Goal: Transaction & Acquisition: Obtain resource

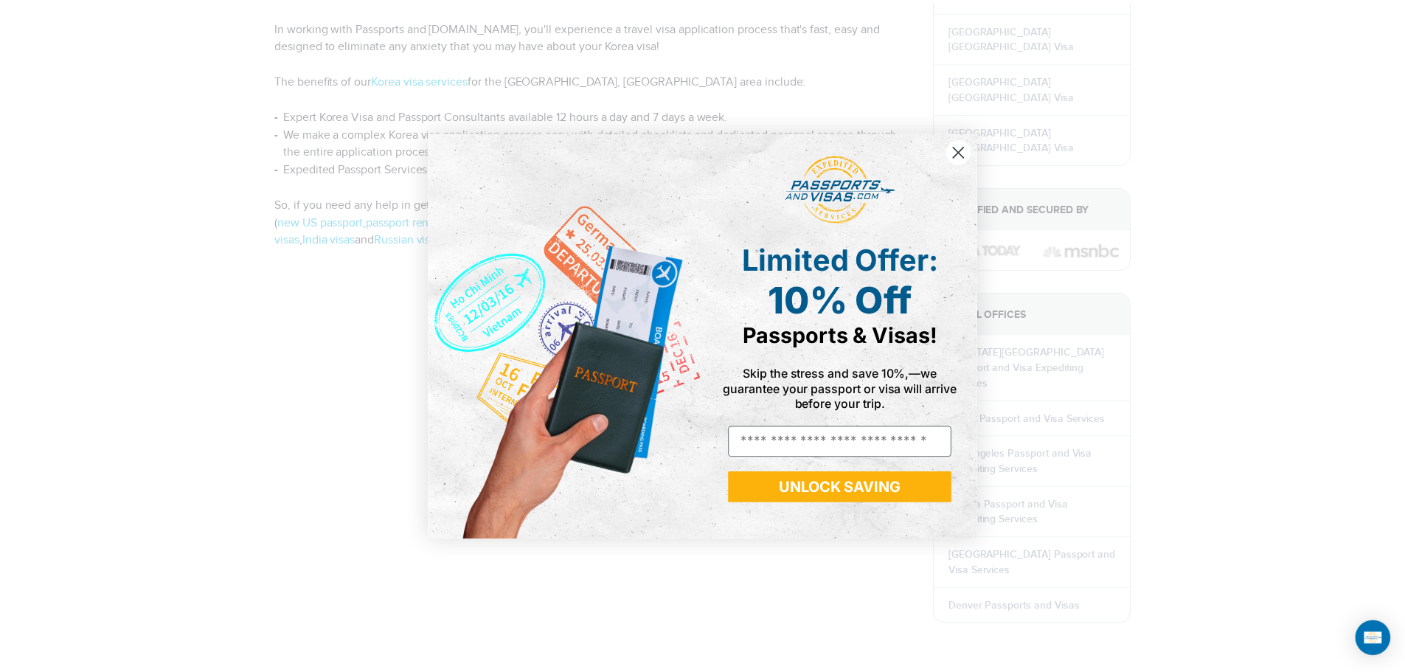
scroll to position [399, 0]
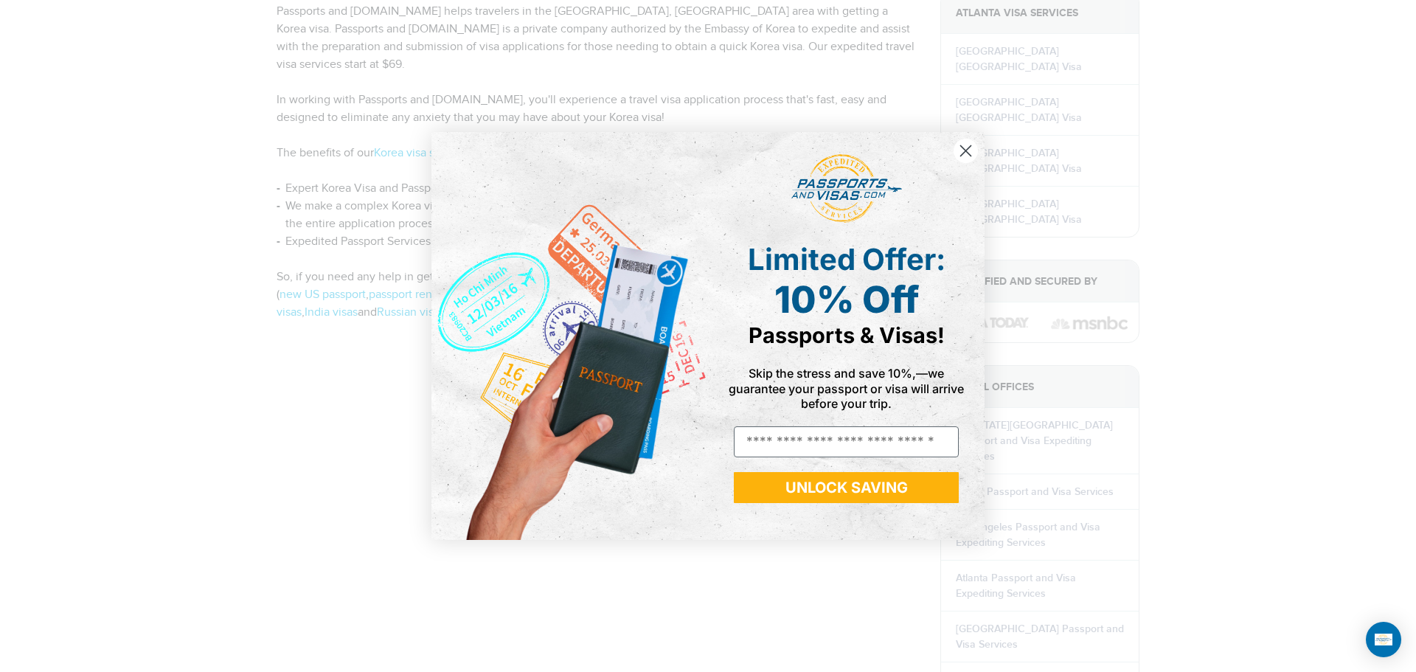
click at [967, 148] on icon "Close dialog" at bounding box center [966, 150] width 10 height 10
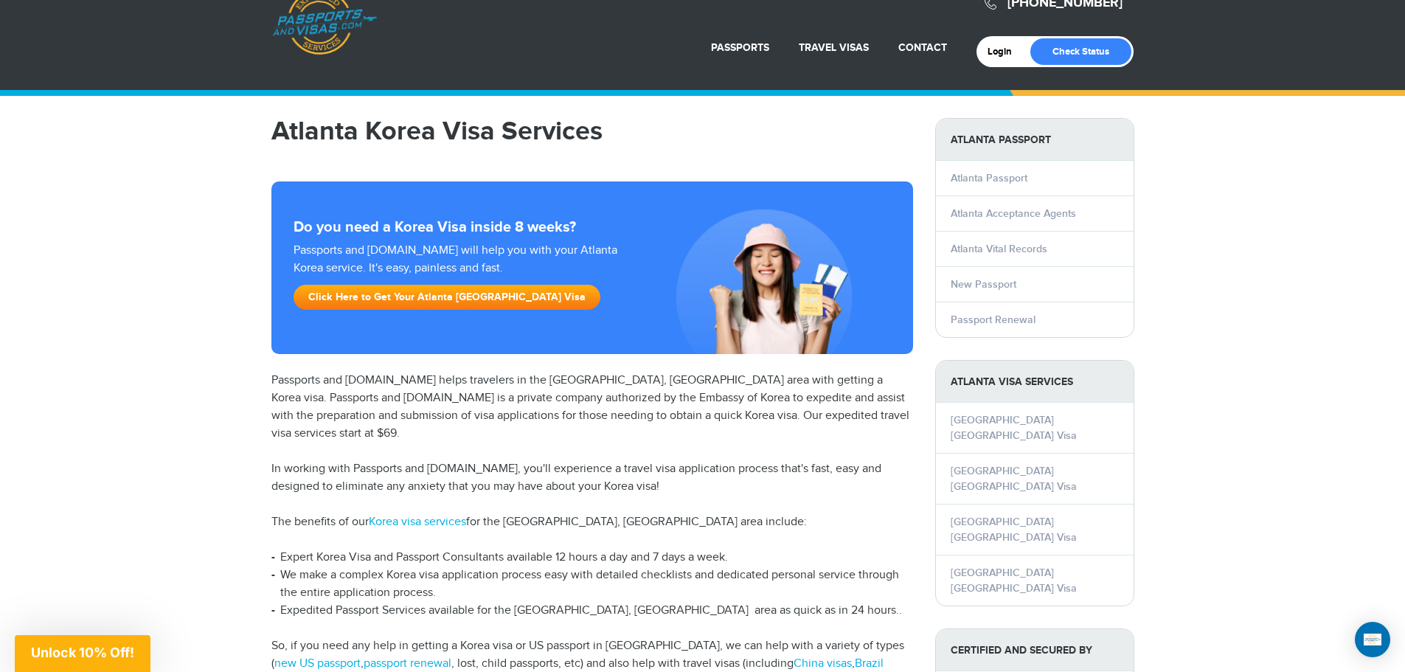
scroll to position [104, 0]
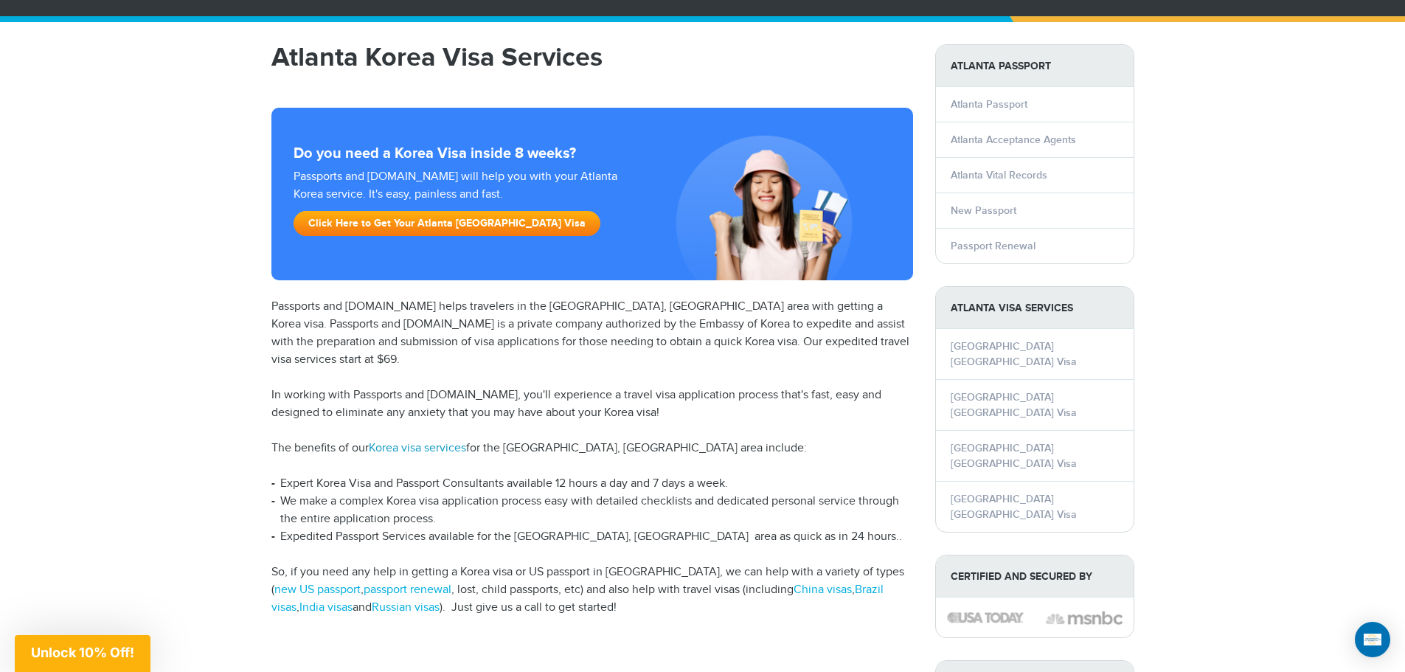
click at [455, 441] on link "Korea visa services" at bounding box center [417, 448] width 97 height 14
